Goal: Navigation & Orientation: Understand site structure

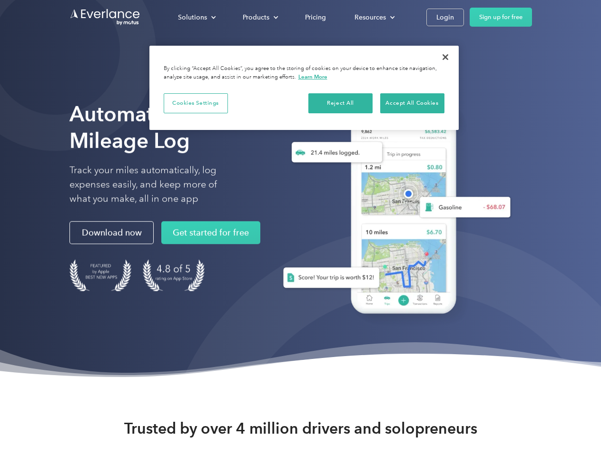
click at [197, 17] on div "Solutions" at bounding box center [192, 17] width 29 height 12
click at [260, 17] on div "Products" at bounding box center [256, 17] width 27 height 12
click at [374, 17] on div "Resources" at bounding box center [370, 17] width 31 height 12
click at [196, 103] on button "Cookies Settings" at bounding box center [196, 103] width 64 height 20
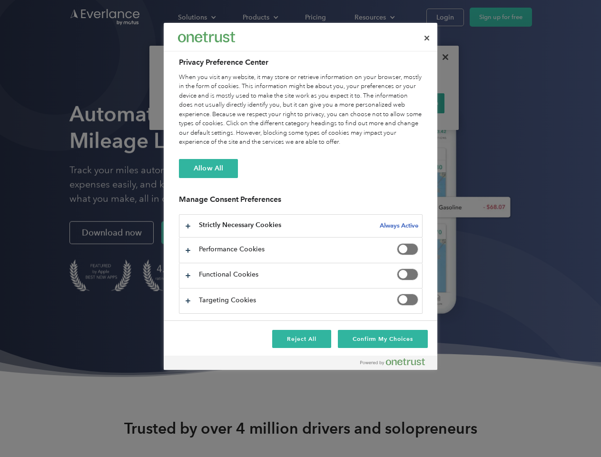
click at [341, 103] on div "When you visit any website, it may store or retrieve information on your browse…" at bounding box center [301, 110] width 244 height 74
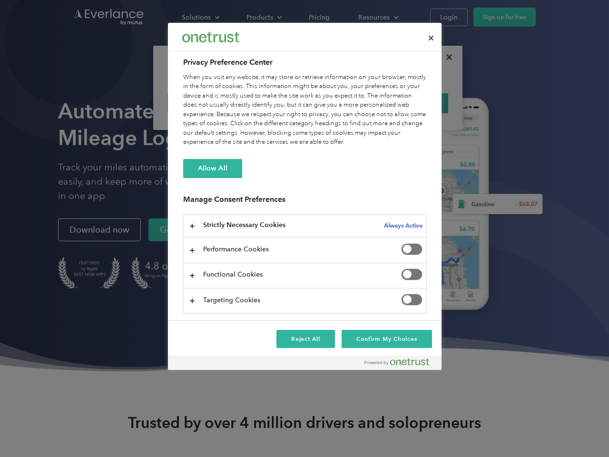
click at [412, 103] on div "When you visit any website, it may store or retrieve information on your browse…" at bounding box center [305, 110] width 244 height 74
click at [446, 57] on div at bounding box center [304, 228] width 609 height 457
